Goal: Task Accomplishment & Management: Use online tool/utility

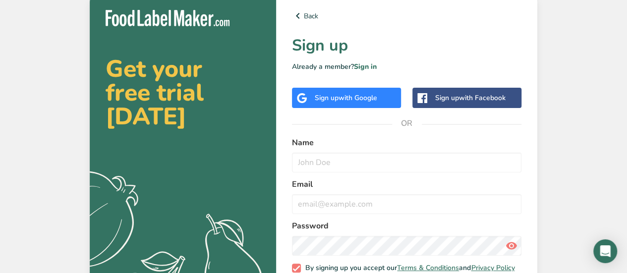
scroll to position [59, 0]
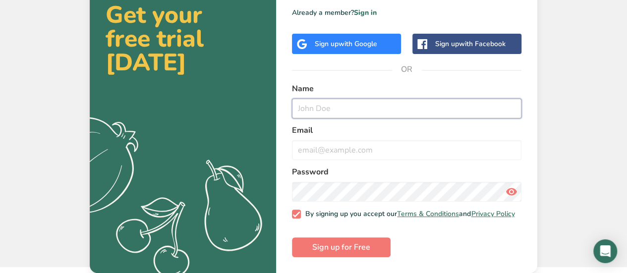
click at [392, 108] on input "text" at bounding box center [406, 109] width 229 height 20
type input "[PERSON_NAME]"
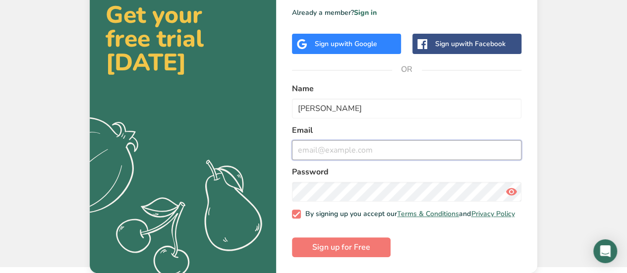
click at [369, 147] on input "email" at bounding box center [406, 150] width 229 height 20
type input "[EMAIL_ADDRESS][DOMAIN_NAME]"
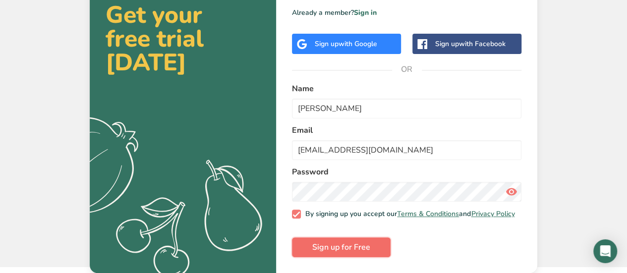
click at [380, 251] on button "Sign up for Free" at bounding box center [341, 247] width 99 height 20
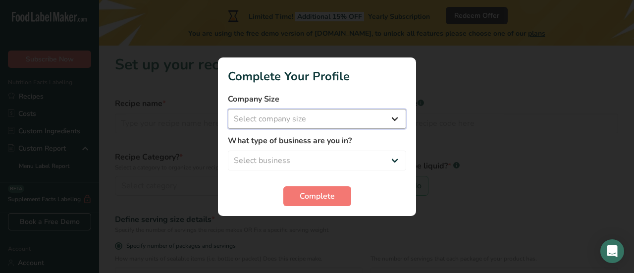
click at [384, 123] on select "Select company size Fewer than 10 Employees 10 to 50 Employees 51 to 500 Employ…" at bounding box center [317, 119] width 178 height 20
select select "4"
click at [228, 109] on select "Select company size Fewer than 10 Employees 10 to 50 Employees 51 to 500 Employ…" at bounding box center [317, 119] width 178 height 20
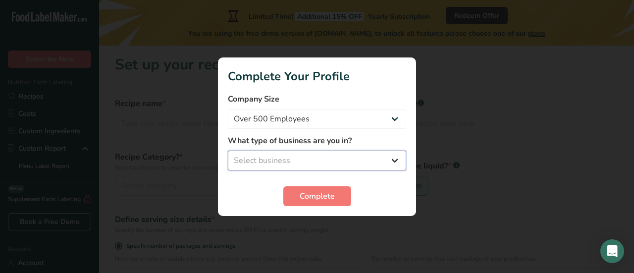
click at [359, 155] on select "Select business Packaged Food Manufacturer Restaurant & Cafe Bakery Meal Plans …" at bounding box center [317, 161] width 178 height 20
select select "2"
click at [228, 151] on select "Select business Packaged Food Manufacturer Restaurant & Cafe Bakery Meal Plans …" at bounding box center [317, 161] width 178 height 20
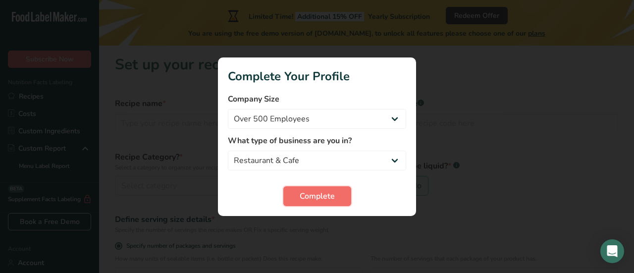
click at [313, 193] on span "Complete" at bounding box center [317, 196] width 35 height 12
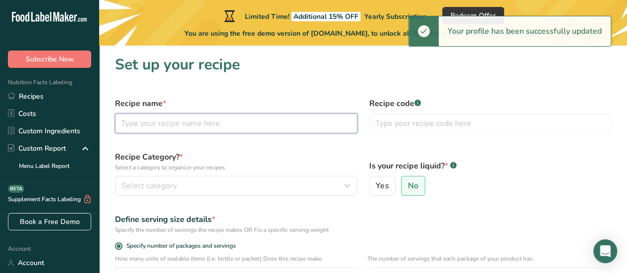
click at [280, 124] on input "text" at bounding box center [236, 123] width 242 height 20
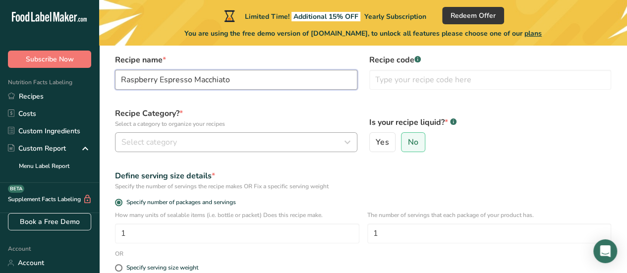
scroll to position [42, 0]
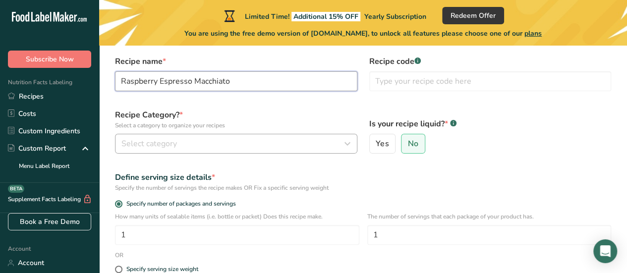
type input "Raspberry Espresso Macchiato"
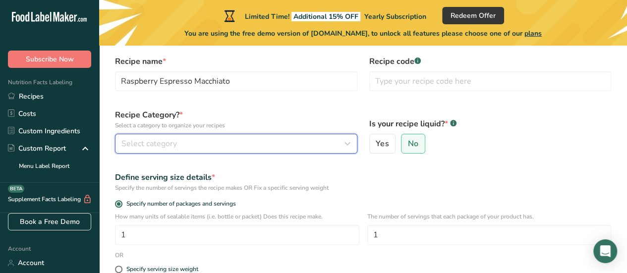
click at [285, 135] on button "Select category" at bounding box center [236, 144] width 242 height 20
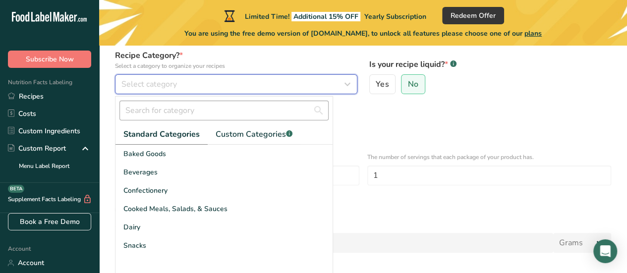
scroll to position [103, 0]
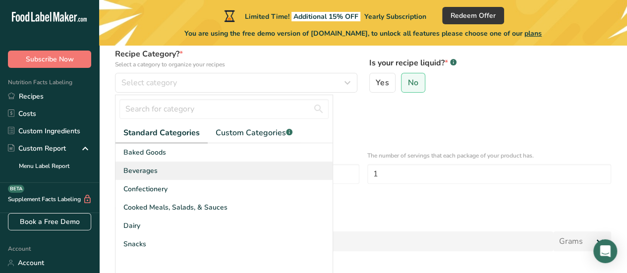
click at [210, 171] on div "Beverages" at bounding box center [223, 171] width 217 height 18
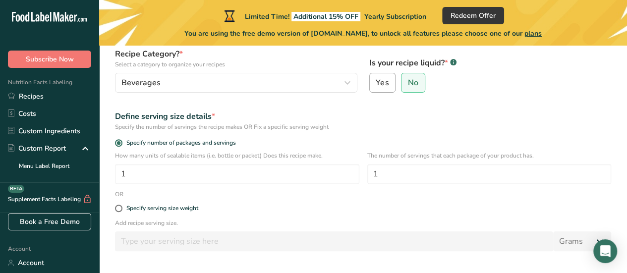
click at [381, 87] on span "Yes" at bounding box center [382, 83] width 13 height 10
click at [376, 86] on input "Yes" at bounding box center [373, 83] width 6 height 6
radio input "true"
radio input "false"
select select "22"
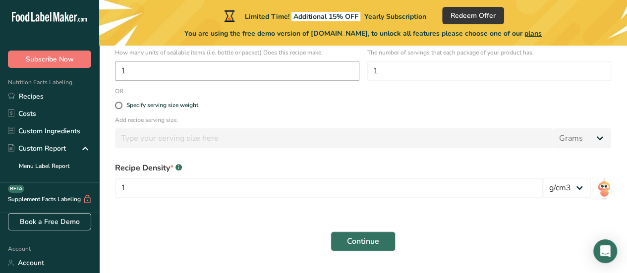
scroll to position [209, 0]
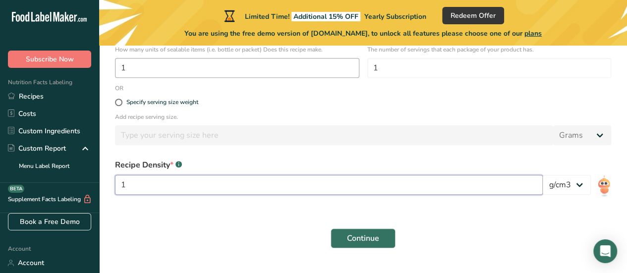
click at [282, 177] on input "1" at bounding box center [329, 185] width 428 height 20
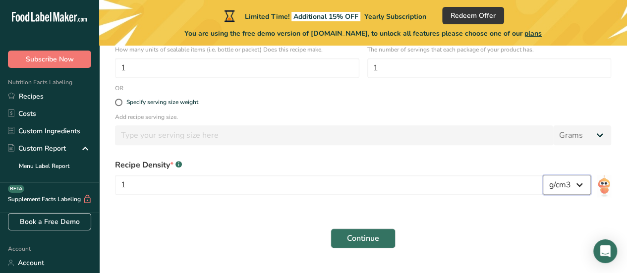
click at [573, 183] on select "lb/ft3 g/cm3" at bounding box center [567, 185] width 48 height 20
click at [362, 235] on span "Continue" at bounding box center [363, 238] width 32 height 12
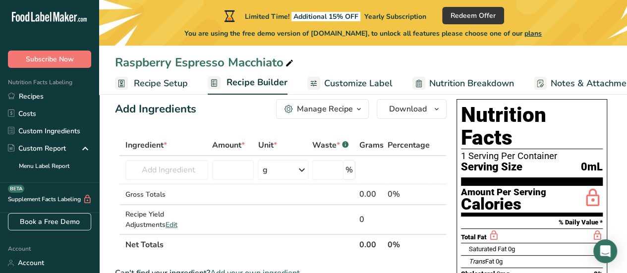
scroll to position [43, 0]
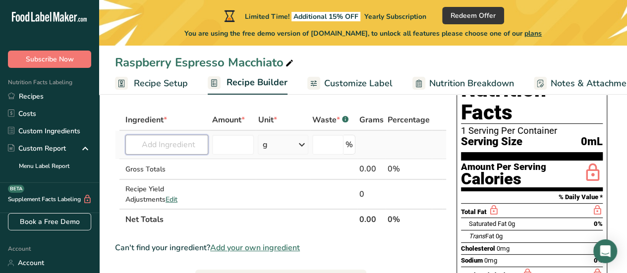
click at [200, 145] on input "text" at bounding box center [166, 145] width 83 height 20
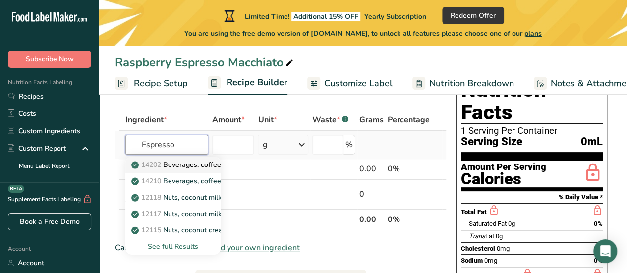
type input "Espresso"
click at [197, 166] on p "14202 Beverages, coffee, brewed, espresso, restaurant-prepared, decaffeinated" at bounding box center [265, 165] width 264 height 10
type input "Beverages, coffee, brewed, espresso, restaurant-prepared, decaffeinated"
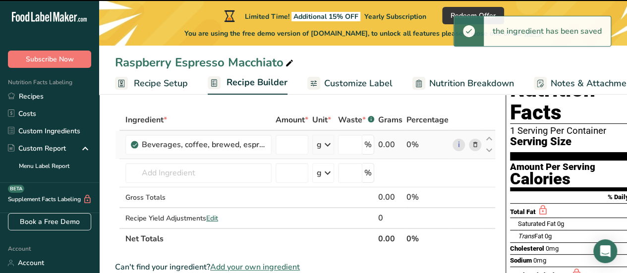
type input "0"
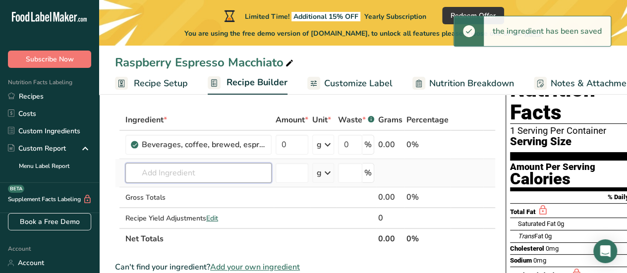
click at [219, 177] on input "text" at bounding box center [198, 173] width 146 height 20
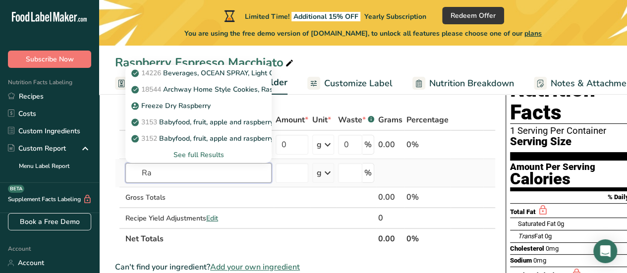
type input "R"
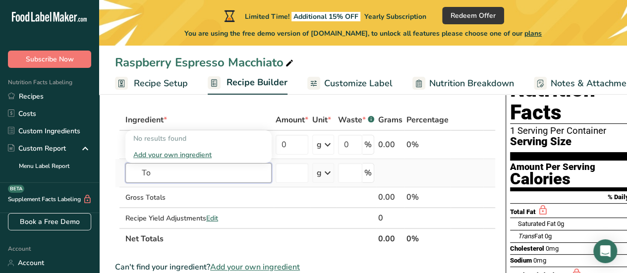
type input "T"
type input "S"
